Goal: Information Seeking & Learning: Learn about a topic

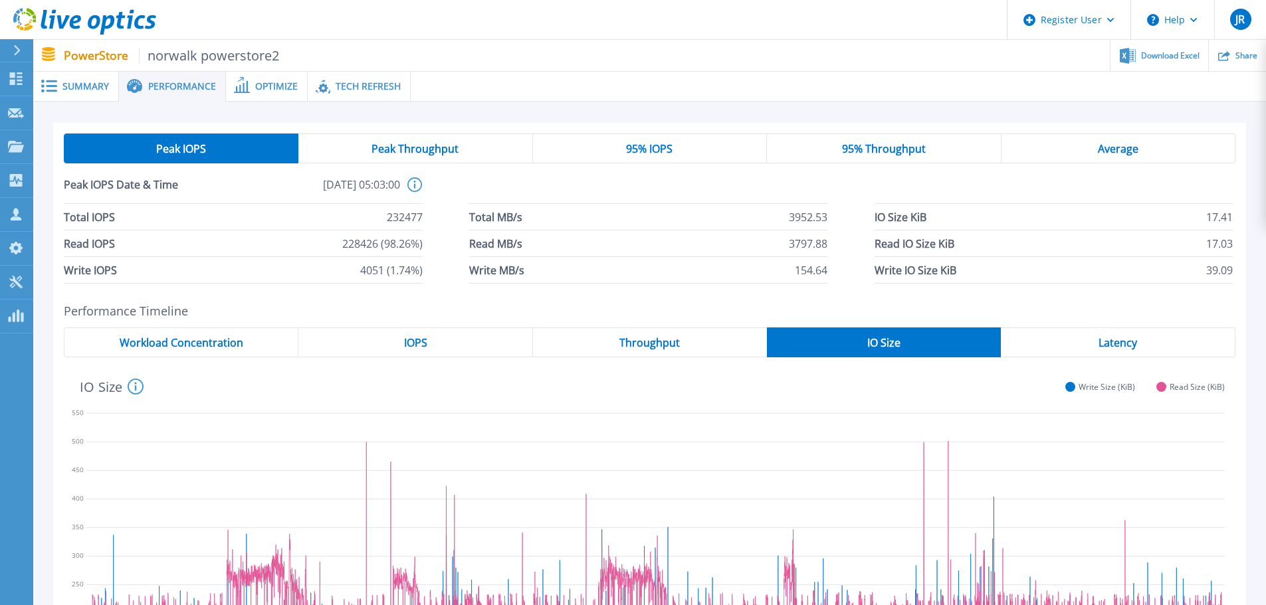
click at [92, 18] on icon at bounding box center [94, 22] width 13 height 14
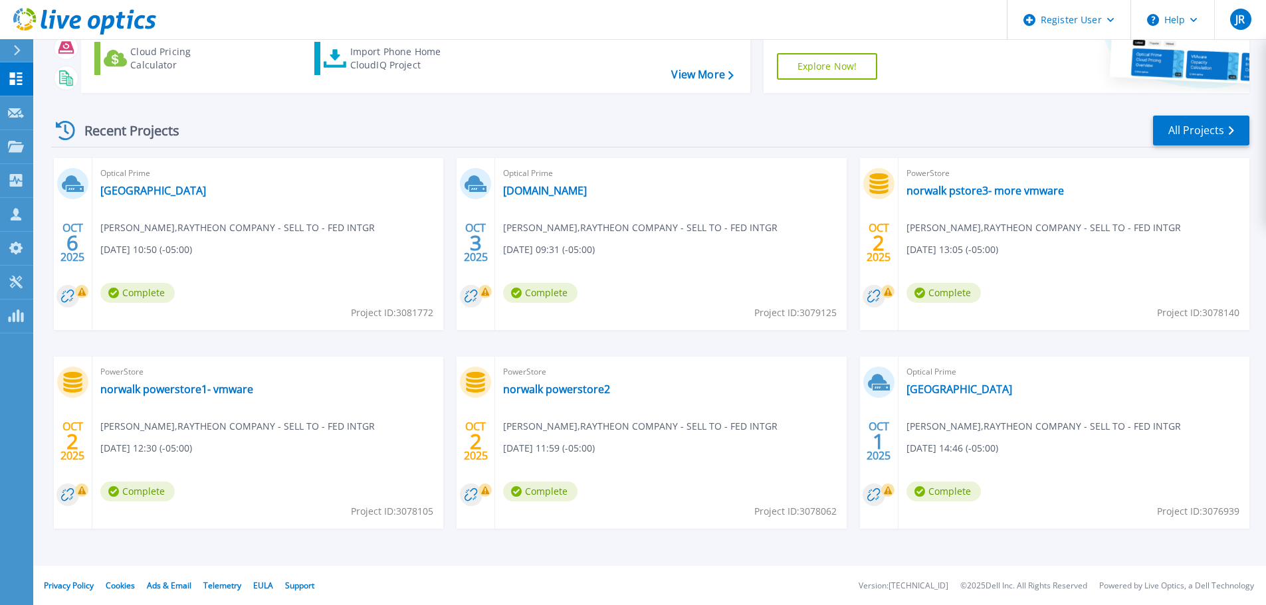
scroll to position [131, 0]
click at [201, 391] on link "norwalk powerstore1- vmware" at bounding box center [176, 388] width 153 height 13
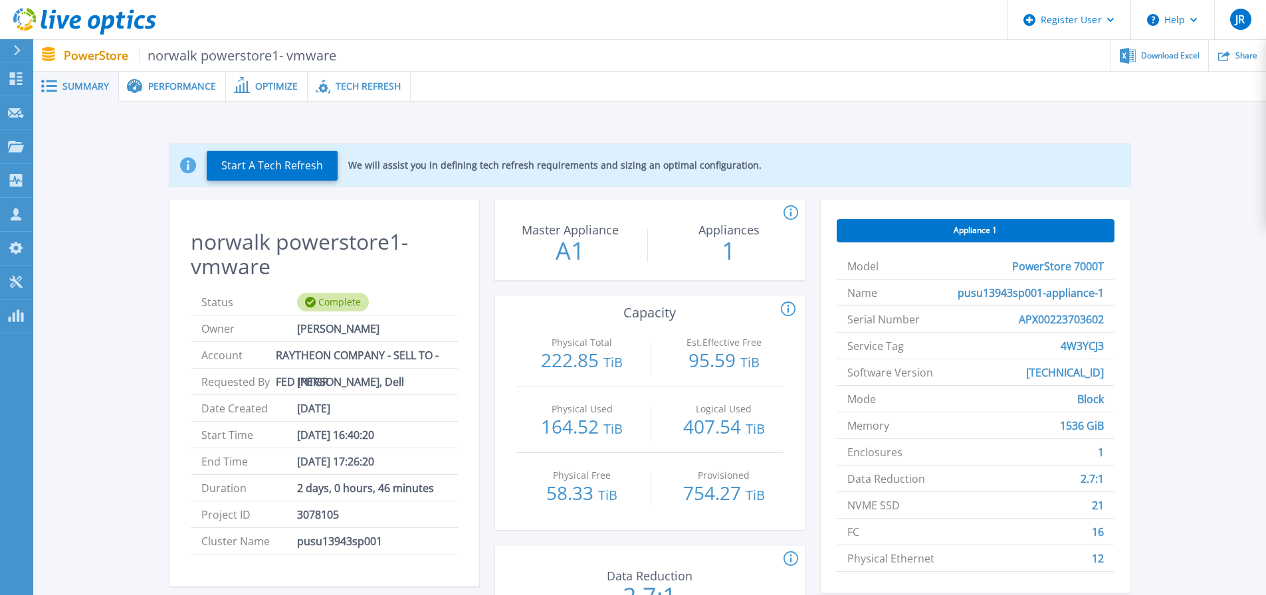
click at [387, 92] on div "Tech Refresh" at bounding box center [359, 87] width 103 height 30
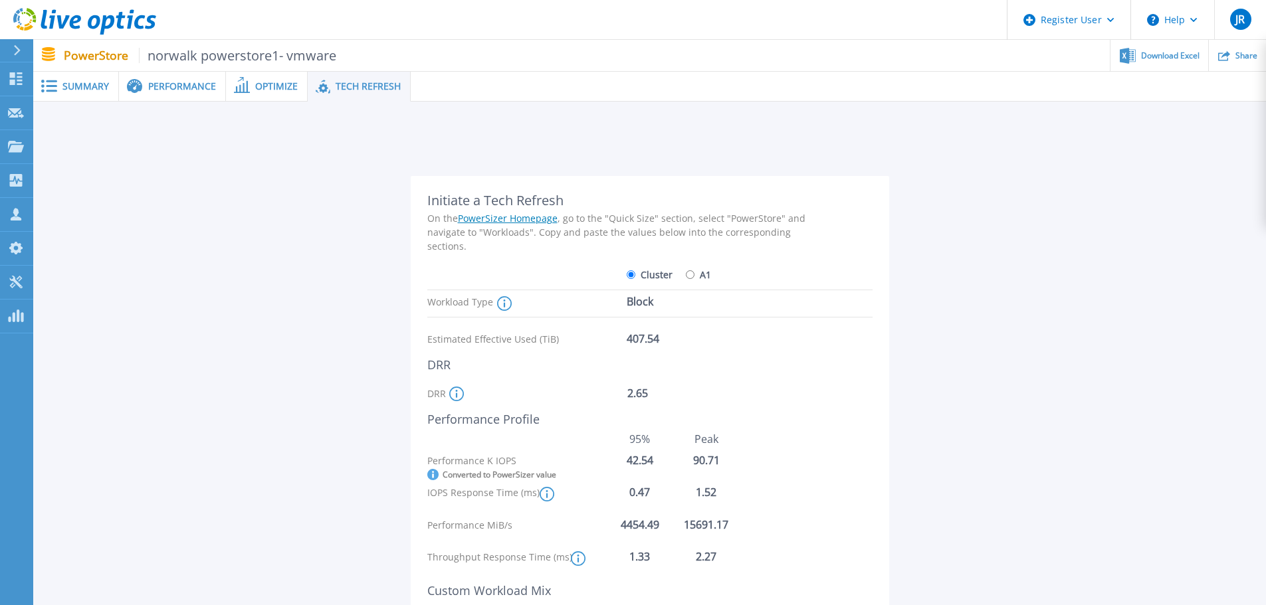
click at [181, 90] on span "Performance" at bounding box center [182, 86] width 68 height 9
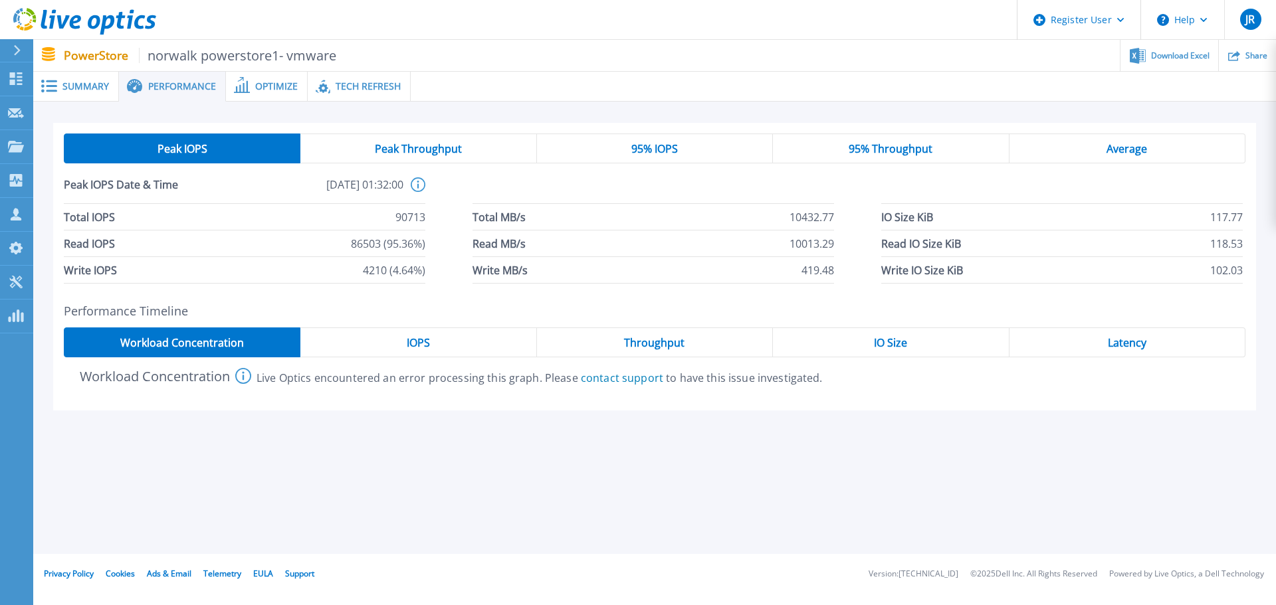
click at [867, 347] on div "IO Size" at bounding box center [891, 343] width 236 height 30
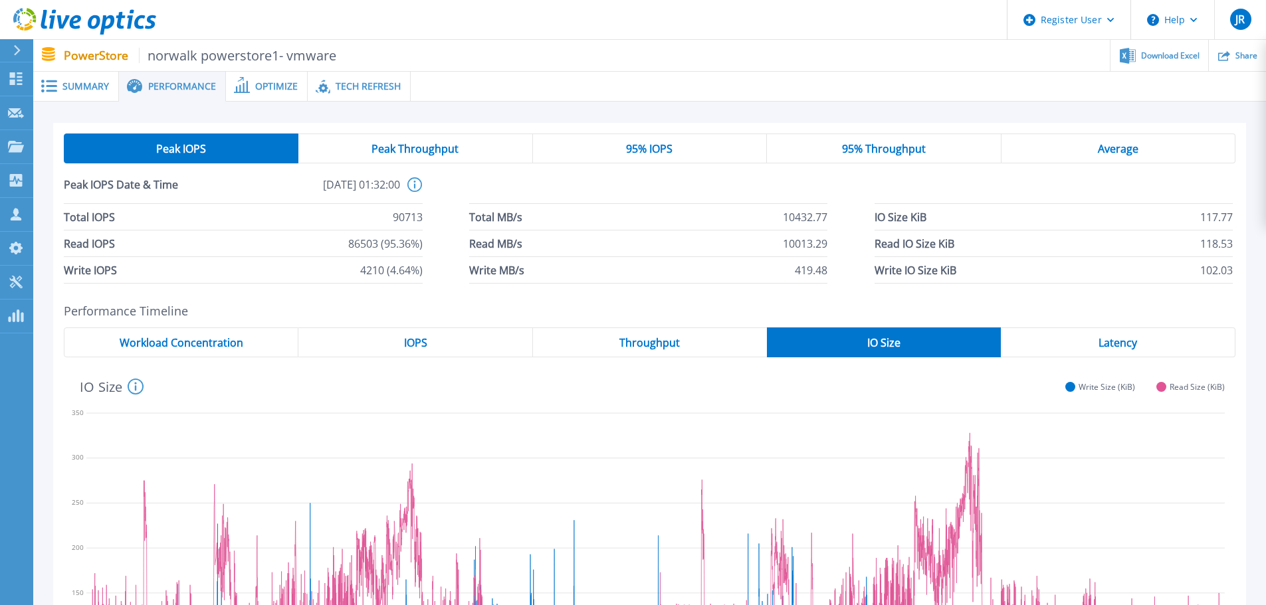
click at [351, 85] on span "Tech Refresh" at bounding box center [368, 86] width 65 height 9
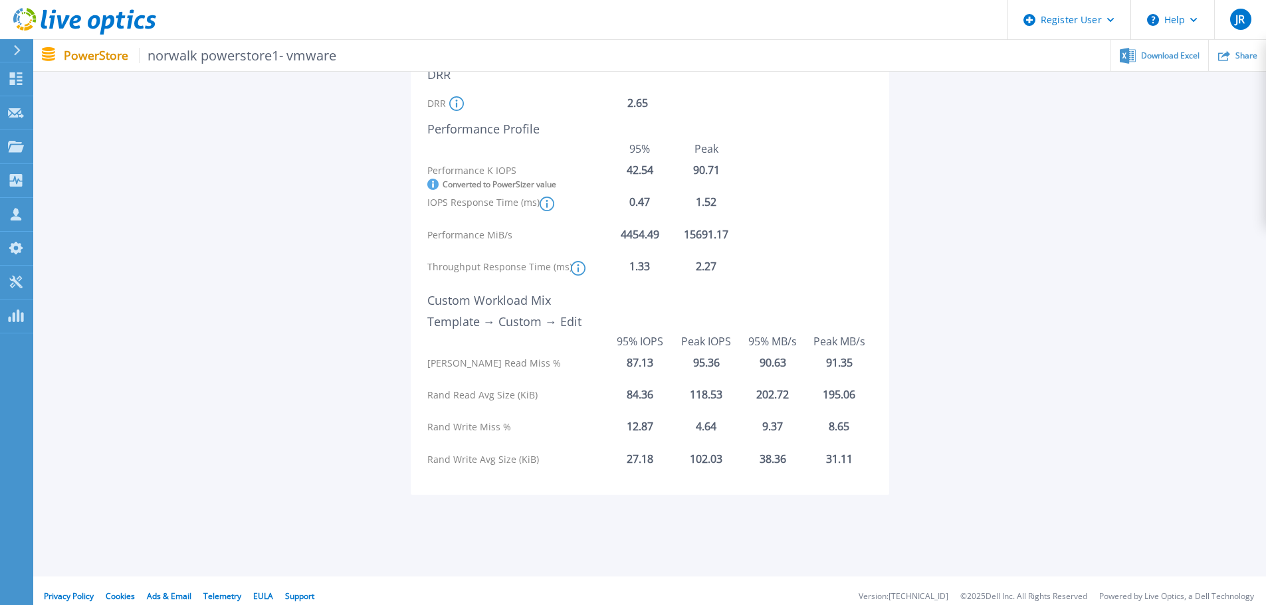
scroll to position [302, 0]
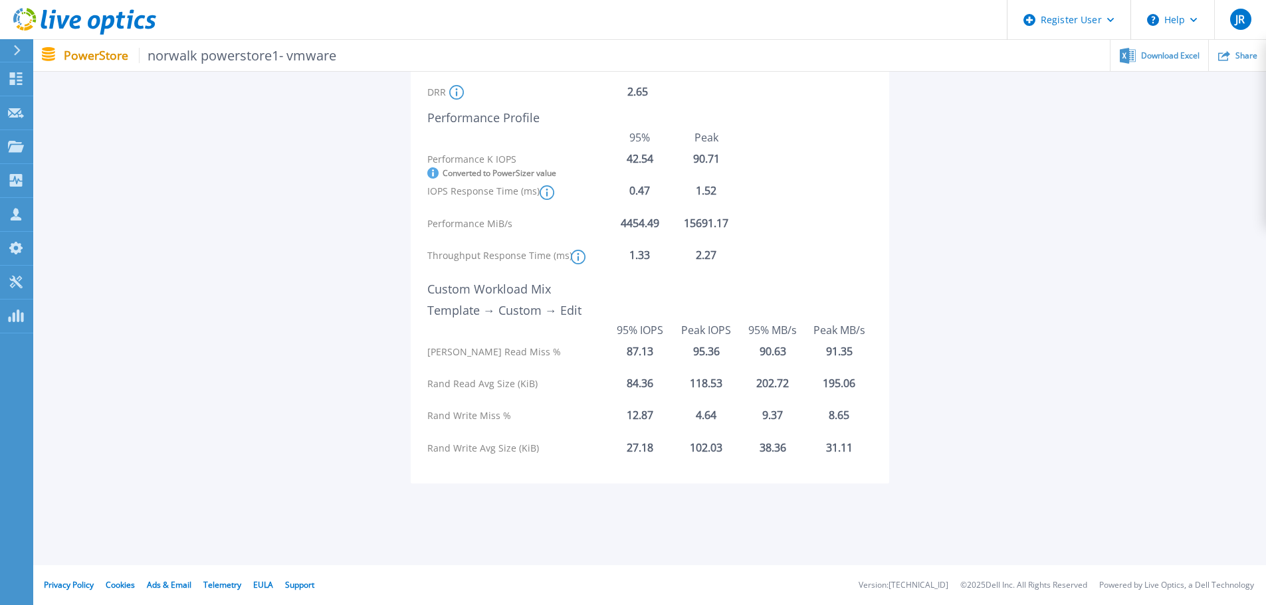
click at [654, 452] on div "27.18" at bounding box center [640, 448] width 66 height 12
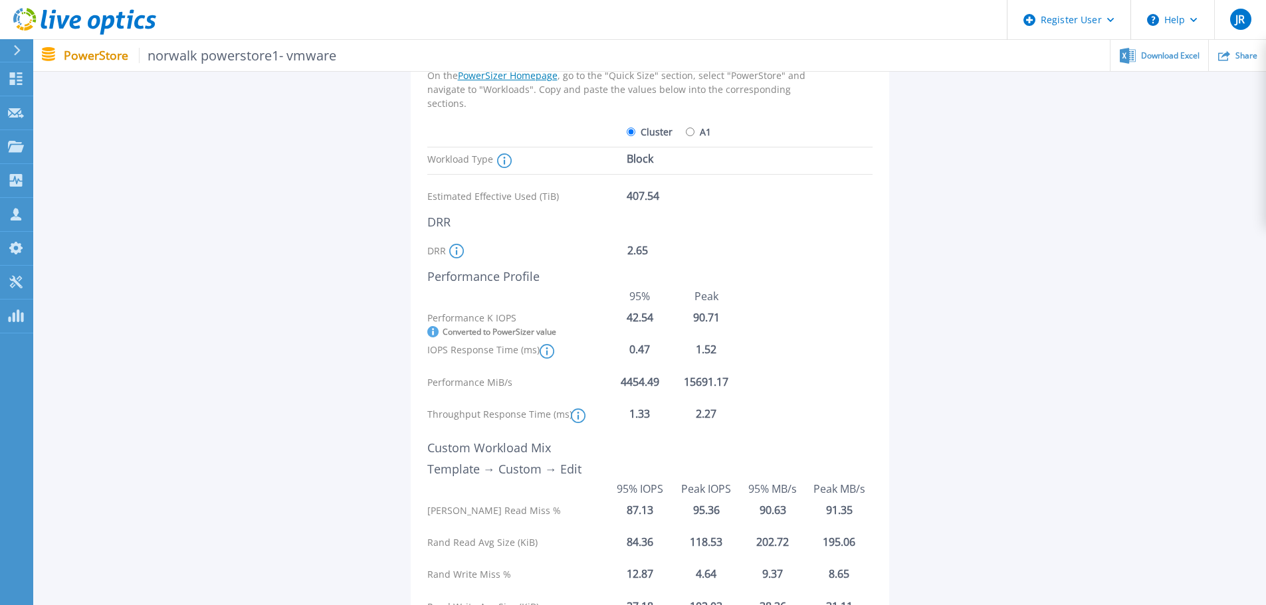
scroll to position [0, 0]
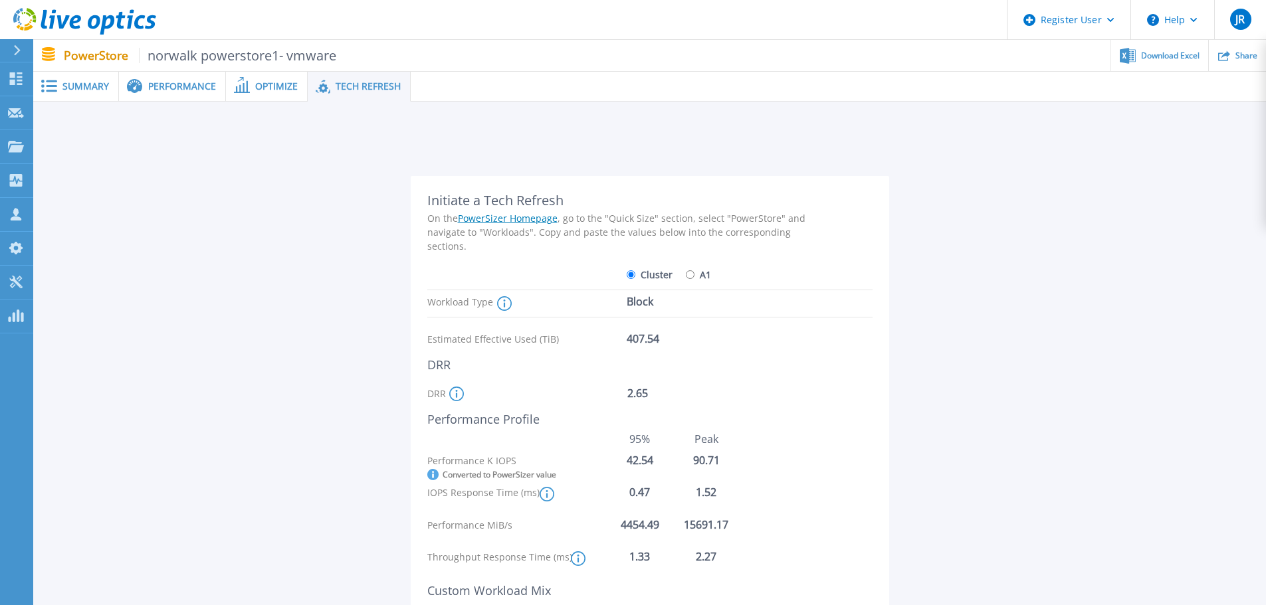
click at [189, 91] on span "Performance" at bounding box center [182, 86] width 68 height 9
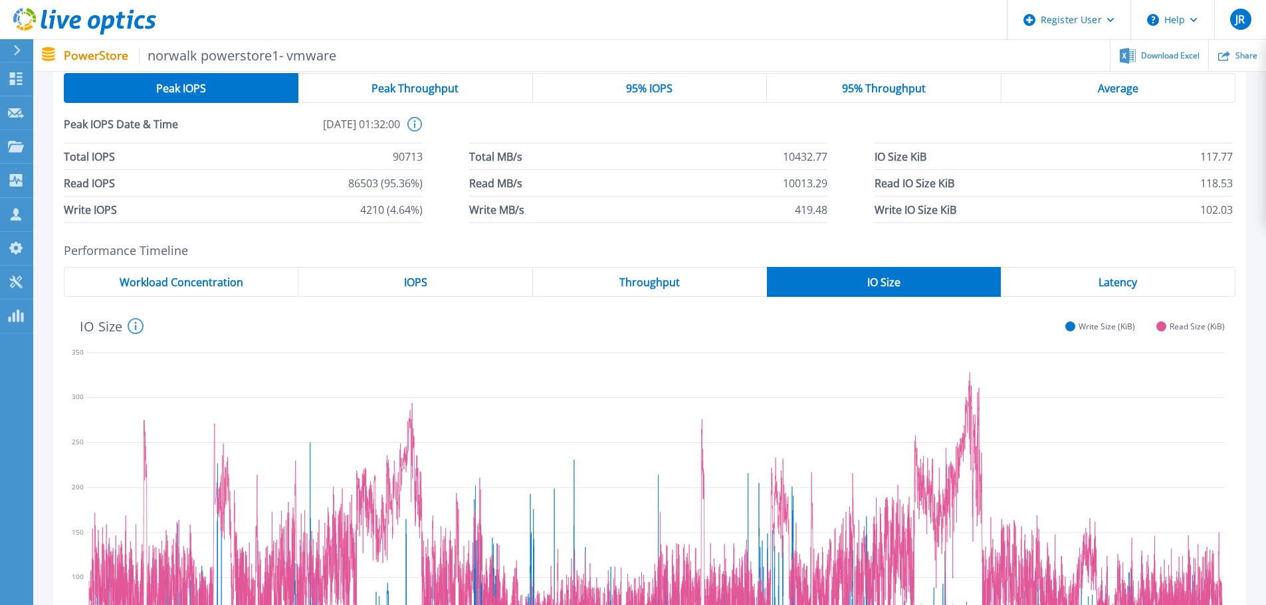
scroll to position [133, 0]
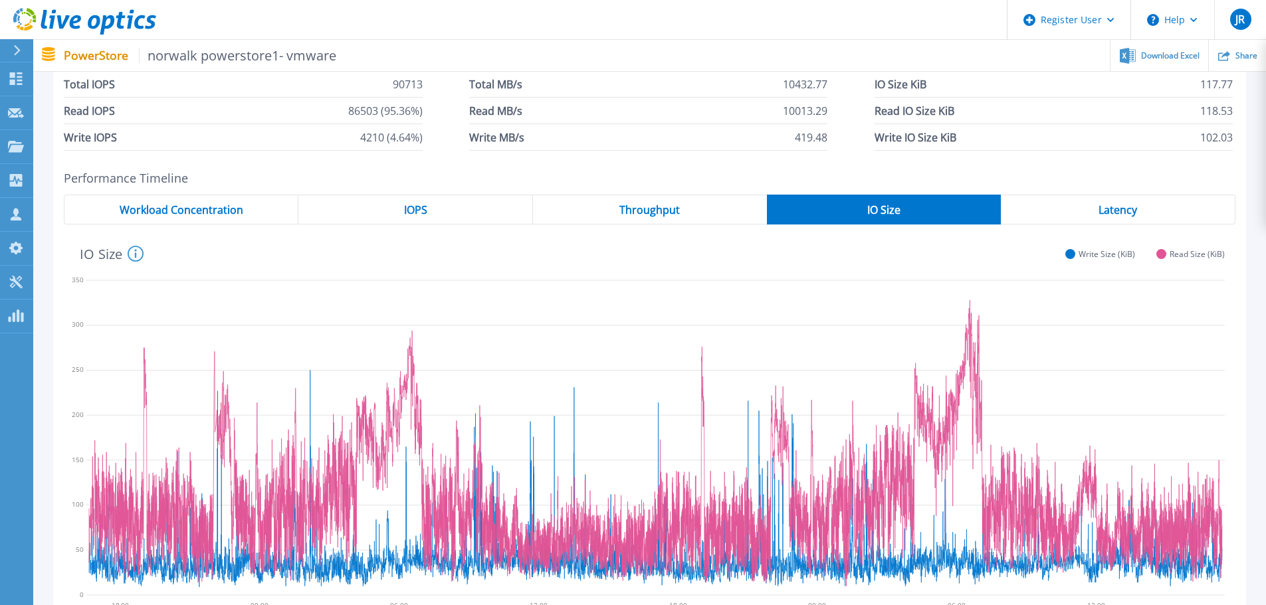
click at [671, 205] on span "Throughput" at bounding box center [649, 210] width 60 height 11
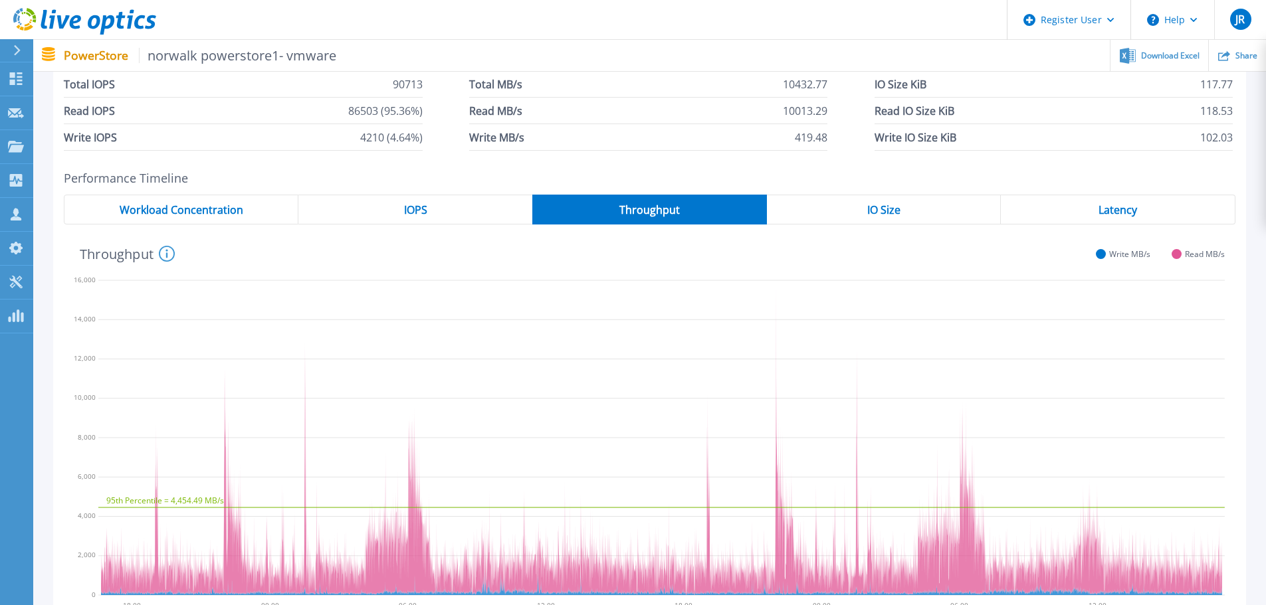
click at [396, 215] on div "IOPS" at bounding box center [415, 210] width 234 height 30
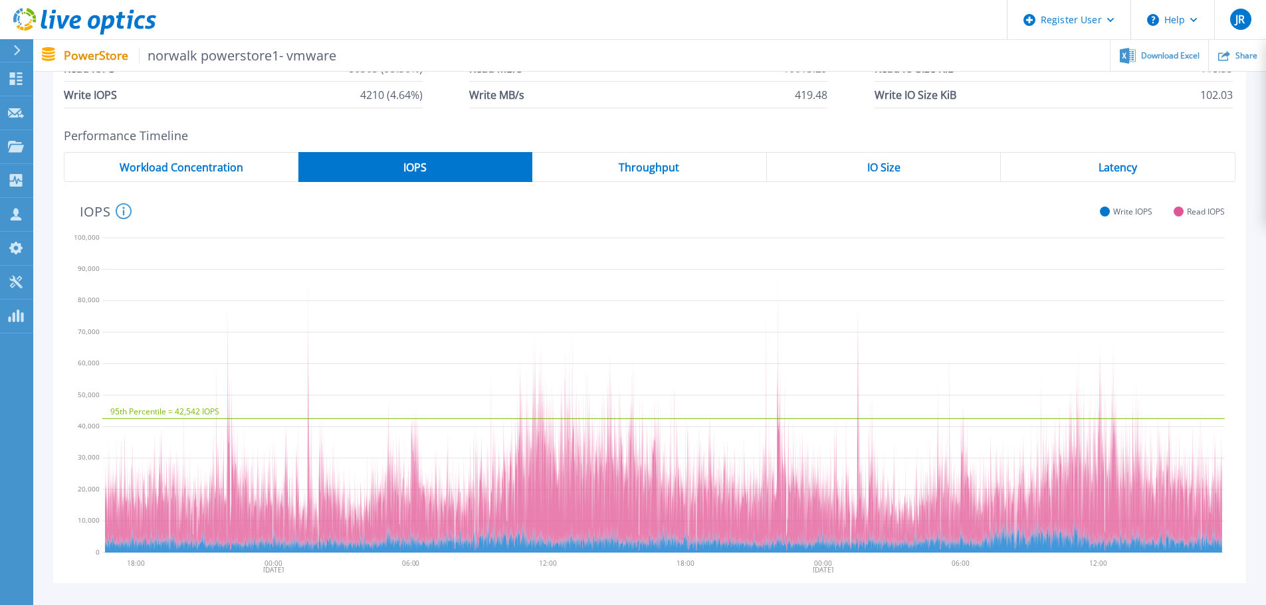
scroll to position [199, 0]
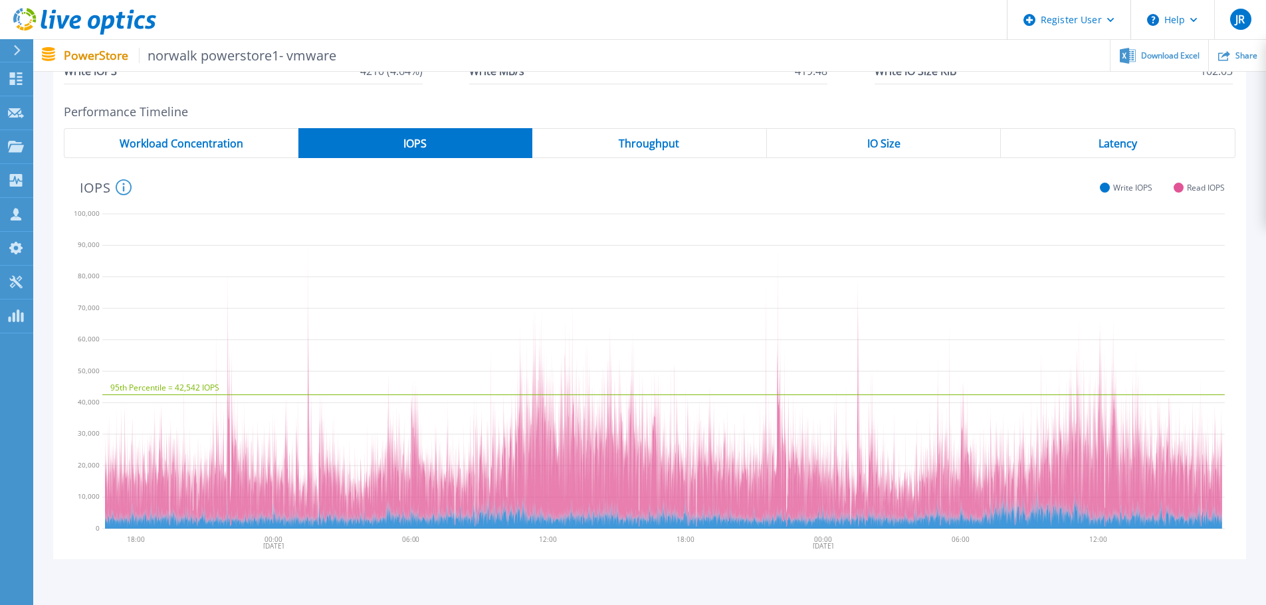
click at [1169, 132] on div "Latency" at bounding box center [1118, 143] width 235 height 30
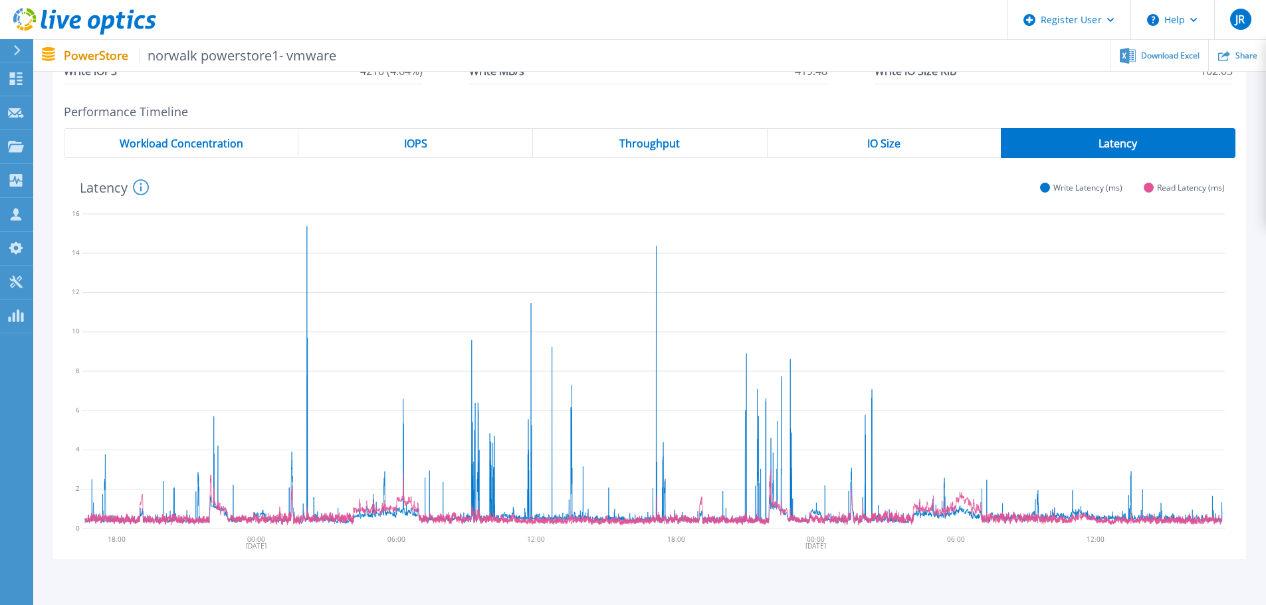
click at [397, 141] on div "IOPS" at bounding box center [415, 143] width 235 height 30
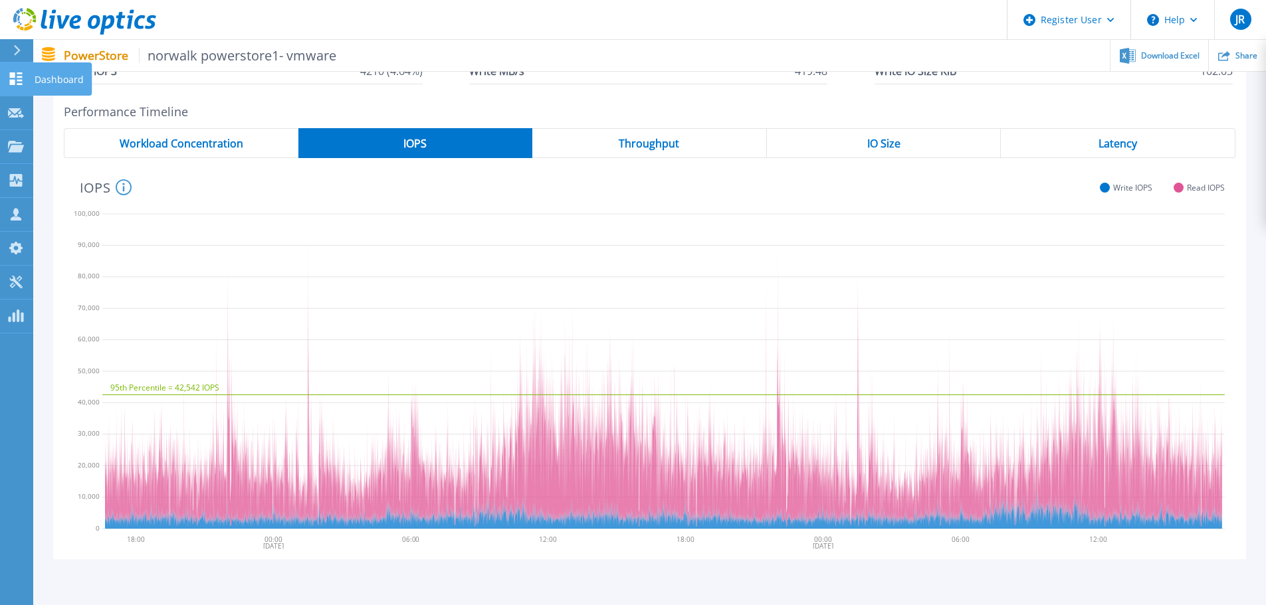
click at [60, 80] on p "Dashboard" at bounding box center [59, 79] width 49 height 35
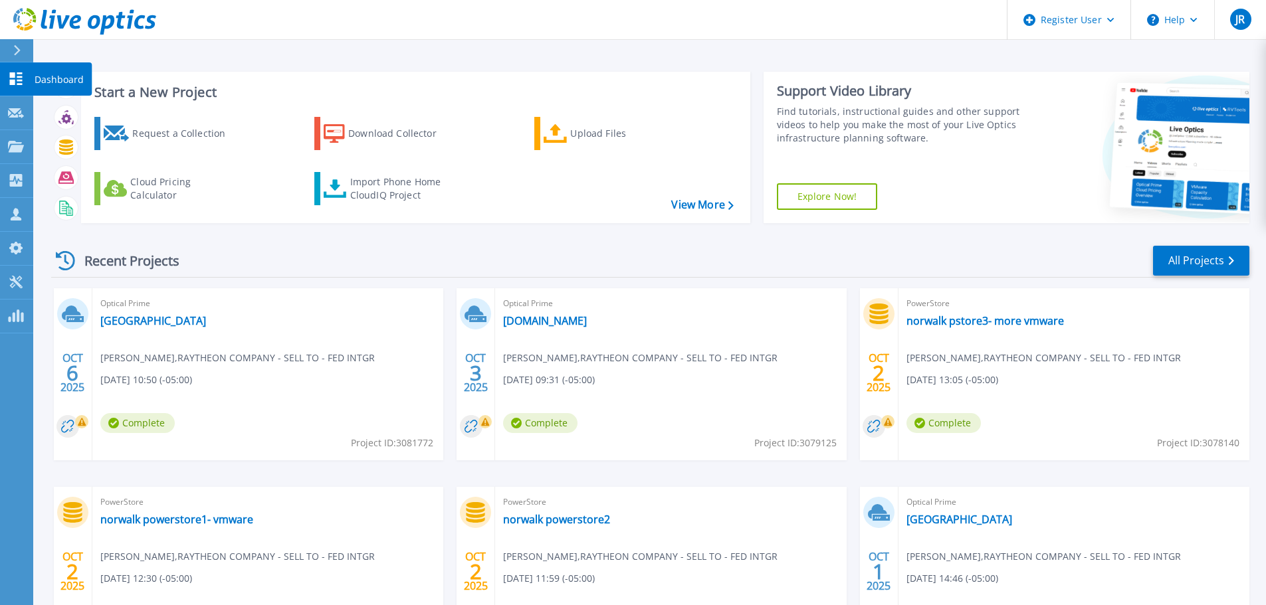
click at [68, 80] on p "Dashboard" at bounding box center [59, 79] width 49 height 35
click at [1213, 265] on link "All Projects" at bounding box center [1201, 261] width 96 height 30
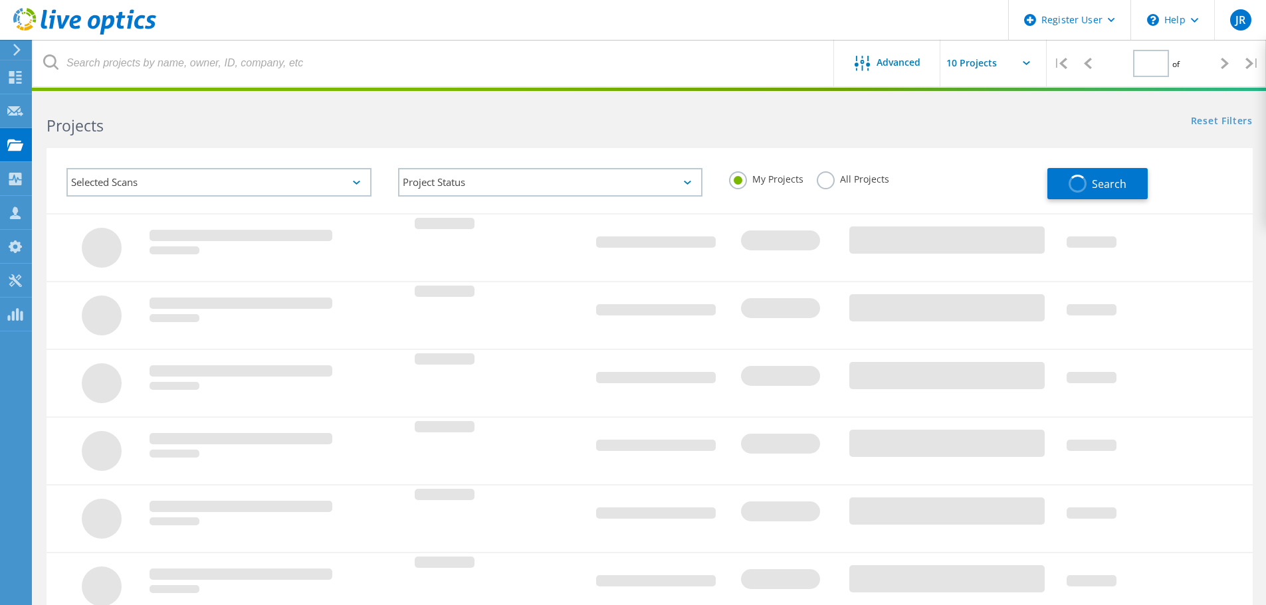
type input "1"
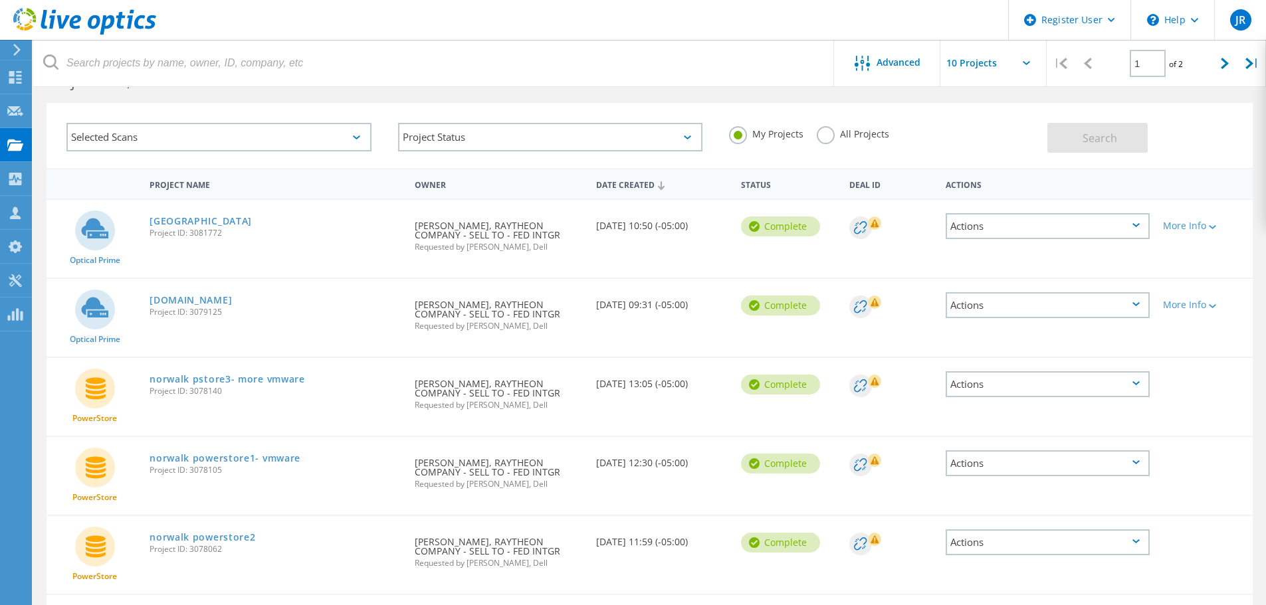
scroll to position [17, 0]
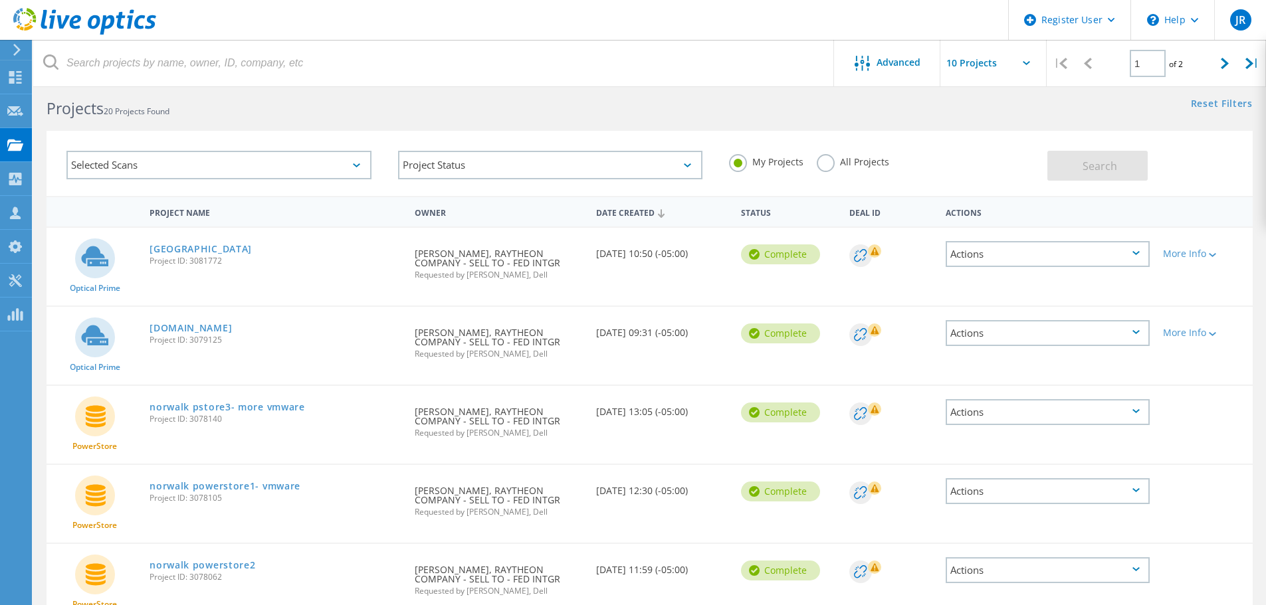
click at [826, 161] on label "All Projects" at bounding box center [853, 160] width 72 height 13
click at [0, 0] on input "All Projects" at bounding box center [0, 0] width 0 height 0
click at [1121, 160] on button "Search" at bounding box center [1097, 166] width 100 height 30
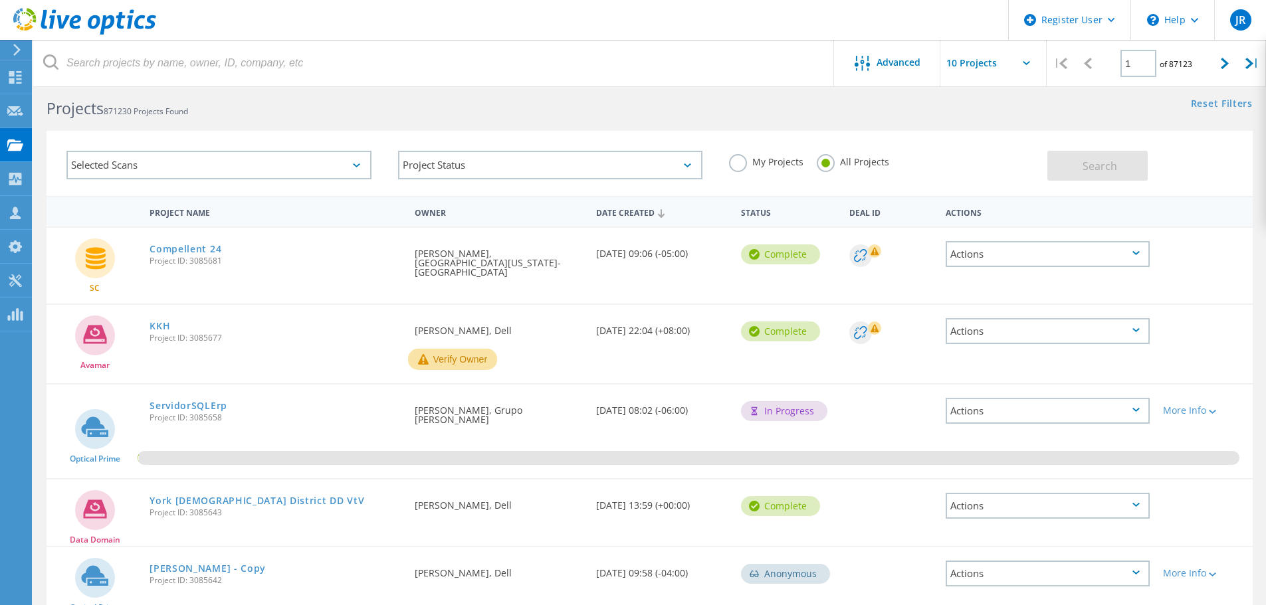
click at [739, 161] on label "My Projects" at bounding box center [766, 160] width 74 height 13
click at [0, 0] on input "My Projects" at bounding box center [0, 0] width 0 height 0
click at [1098, 161] on span "Search" at bounding box center [1099, 166] width 35 height 15
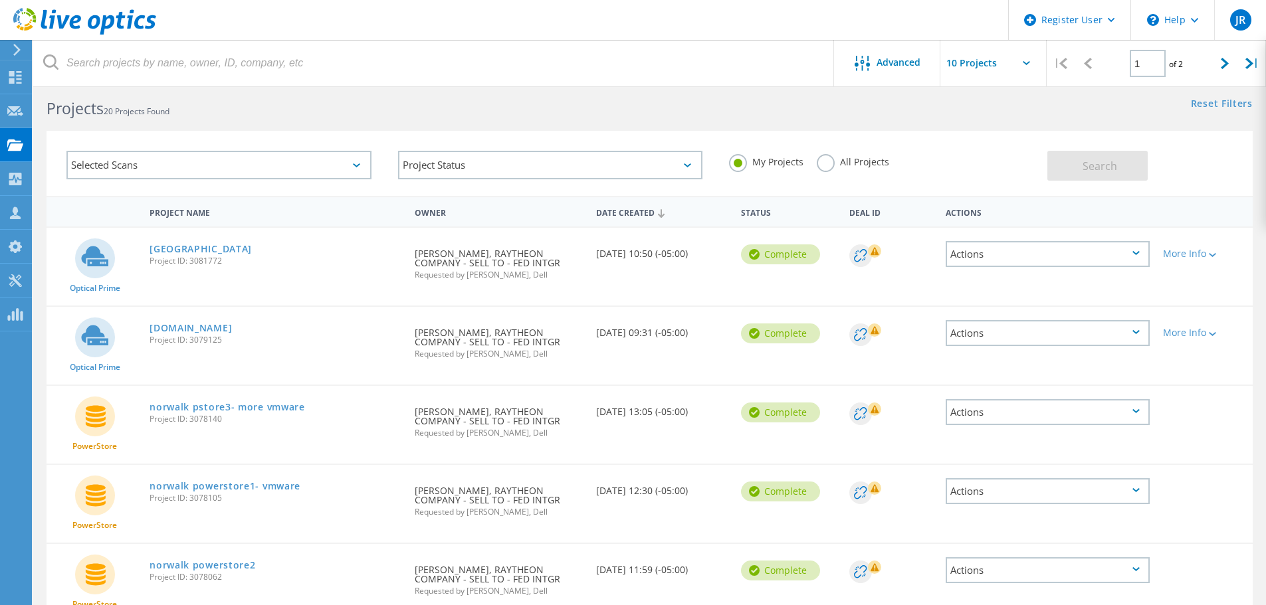
scroll to position [0, 0]
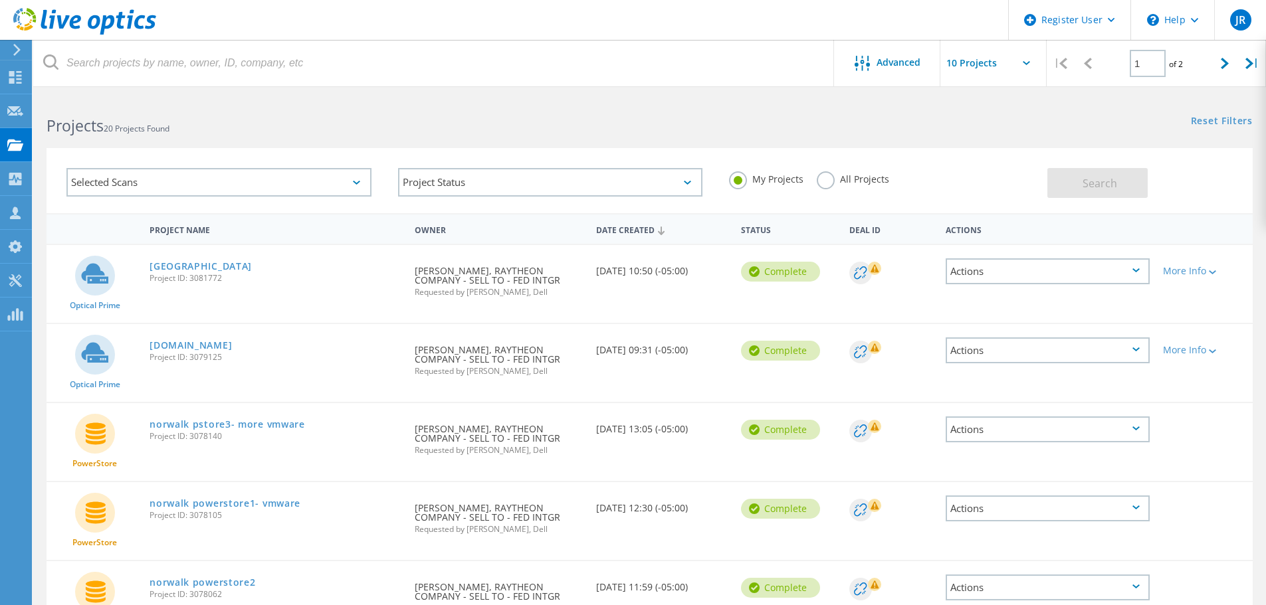
click at [423, 140] on div "Selected Scans Project Status In Progress Complete Published Anonymous Archived…" at bounding box center [649, 173] width 1233 height 82
click at [147, 129] on span "20 Projects Found" at bounding box center [137, 128] width 66 height 11
click at [284, 130] on h2 "Projects 20 Projects Found" at bounding box center [341, 126] width 589 height 22
